Goal: Task Accomplishment & Management: Manage account settings

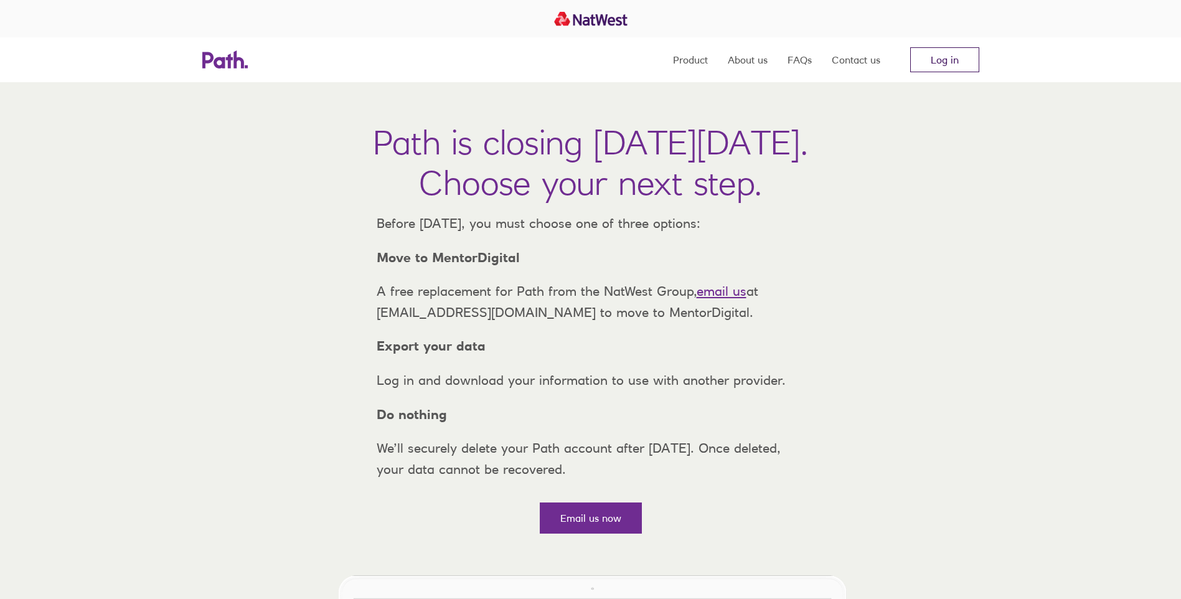
click at [947, 60] on link "Log in" at bounding box center [944, 59] width 69 height 25
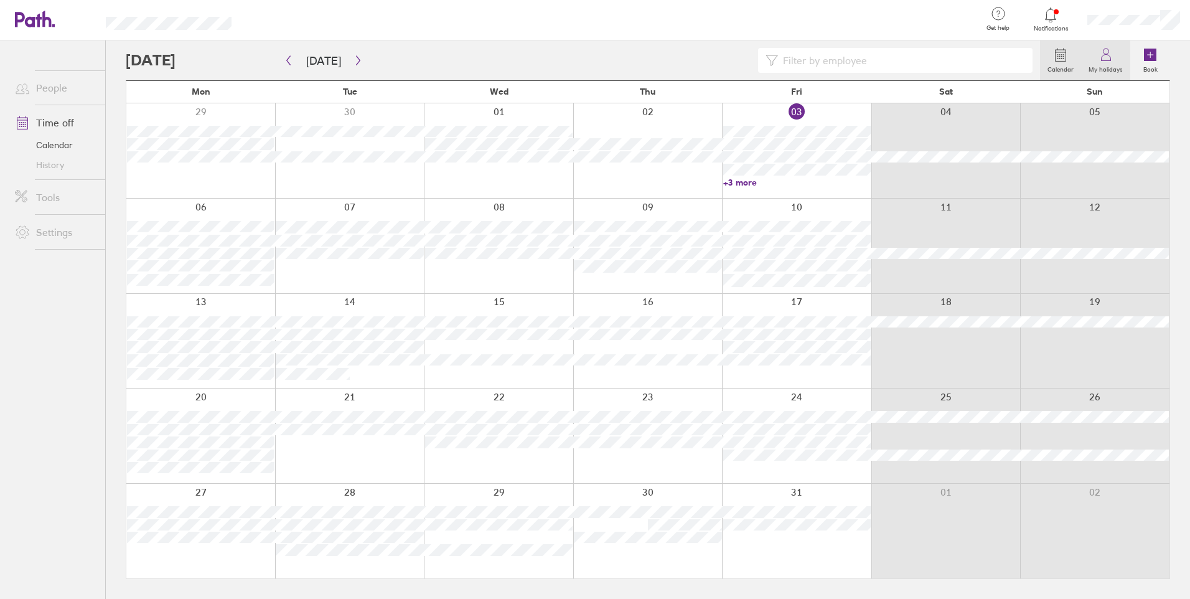
click at [1102, 58] on icon at bounding box center [1106, 54] width 15 height 15
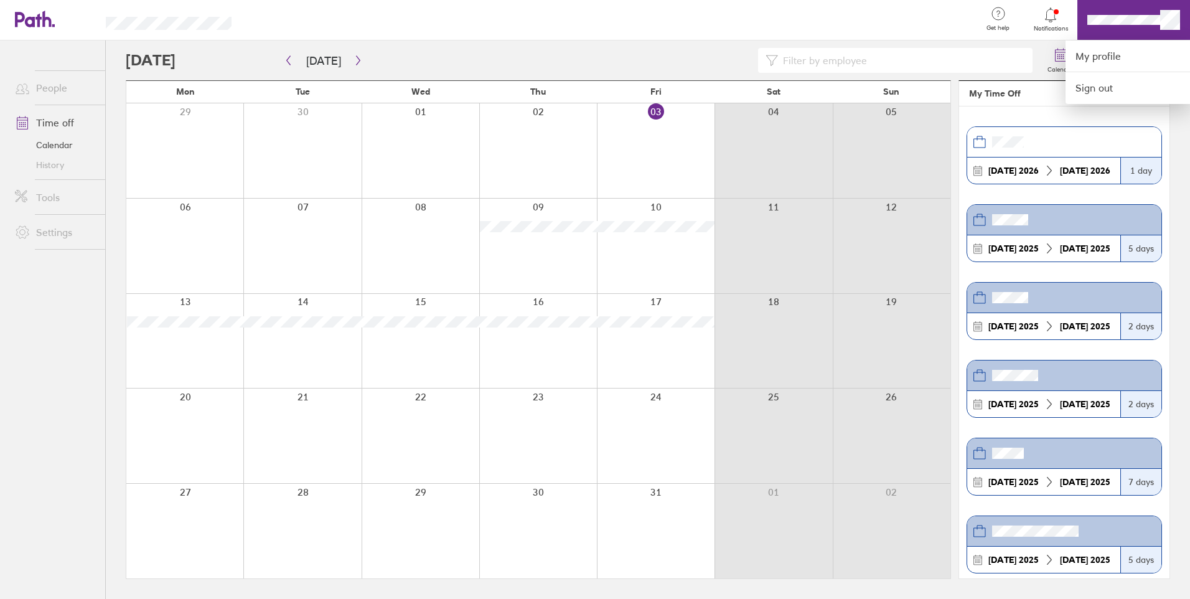
click at [1166, 405] on div at bounding box center [595, 299] width 1190 height 599
click at [1105, 21] on div at bounding box center [595, 299] width 1190 height 599
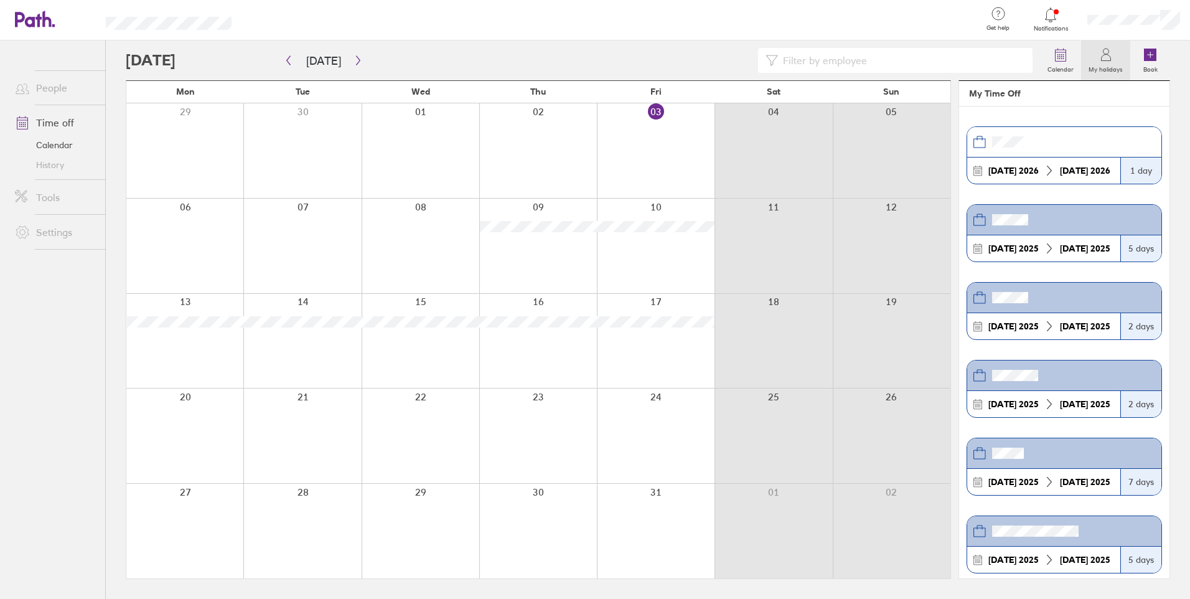
click at [69, 123] on link "Time off" at bounding box center [55, 122] width 100 height 25
